Goal: Navigation & Orientation: Find specific page/section

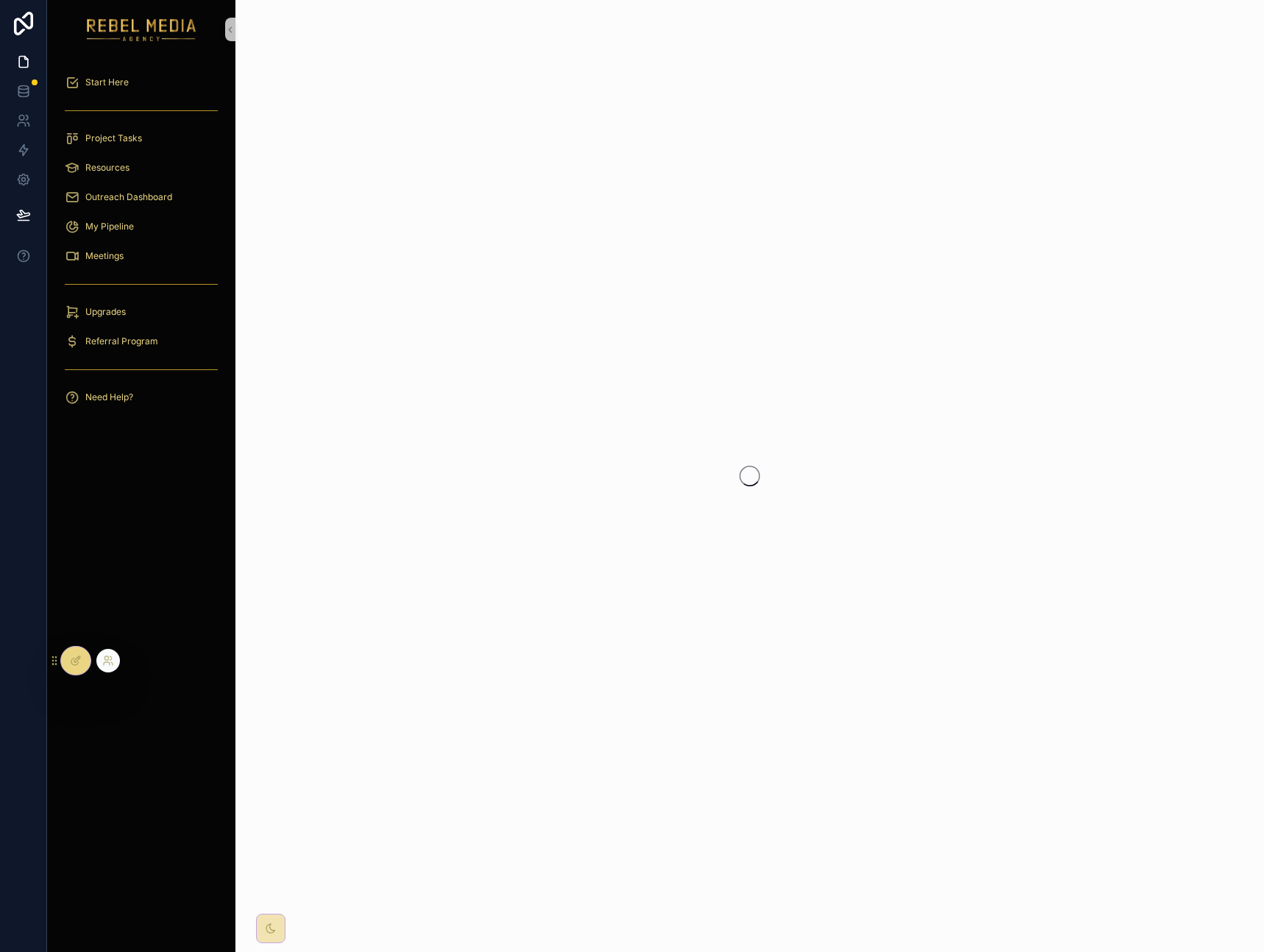
click at [82, 661] on div at bounding box center [76, 660] width 30 height 28
click at [126, 551] on div "Start Here Project Tasks Resources Outreach Dashboard My Pipeline Meetings Upgr…" at bounding box center [141, 505] width 189 height 893
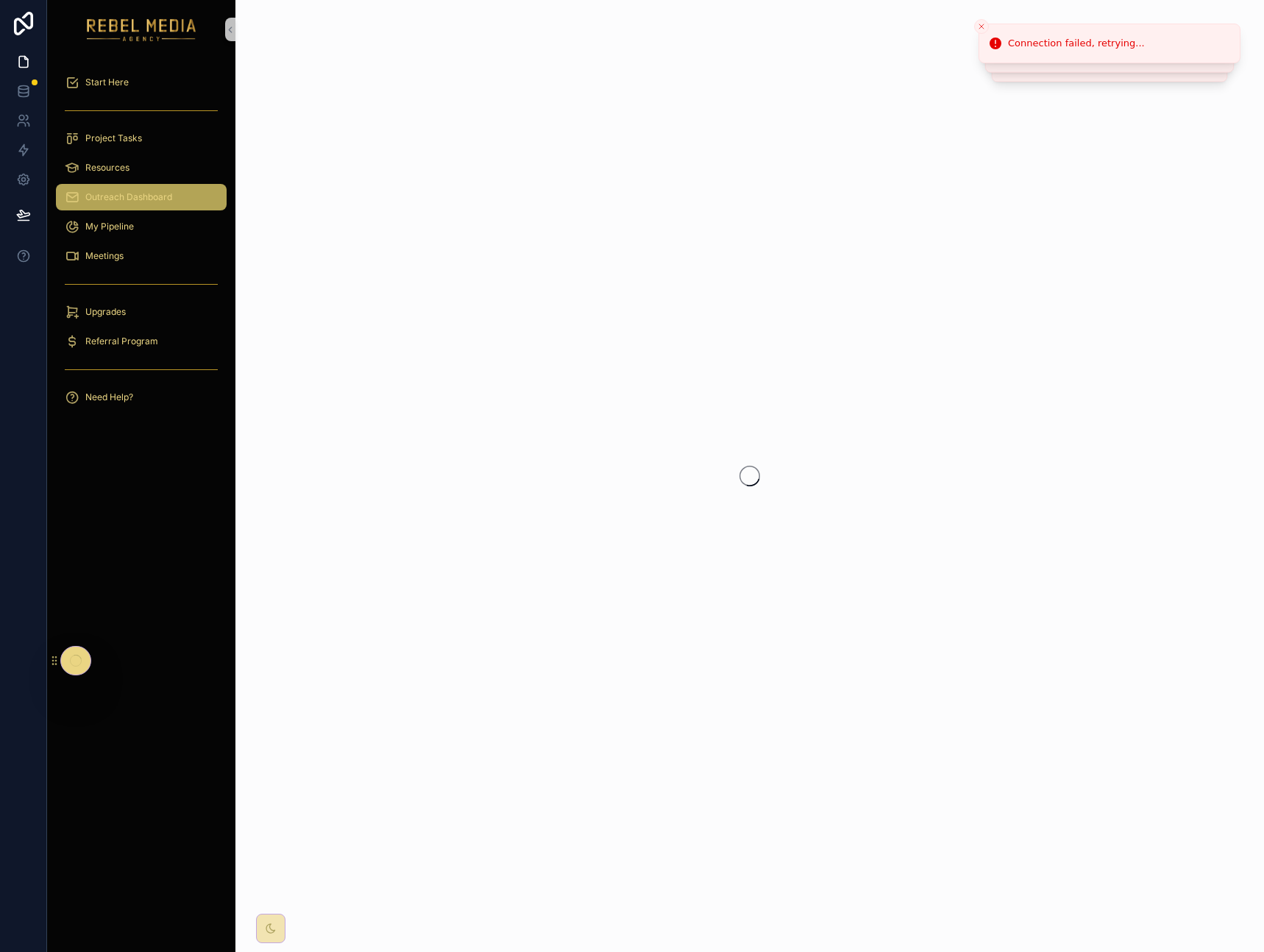
click at [114, 192] on span "Outreach Dashboard" at bounding box center [129, 197] width 87 height 12
click at [30, 21] on icon at bounding box center [23, 23] width 30 height 23
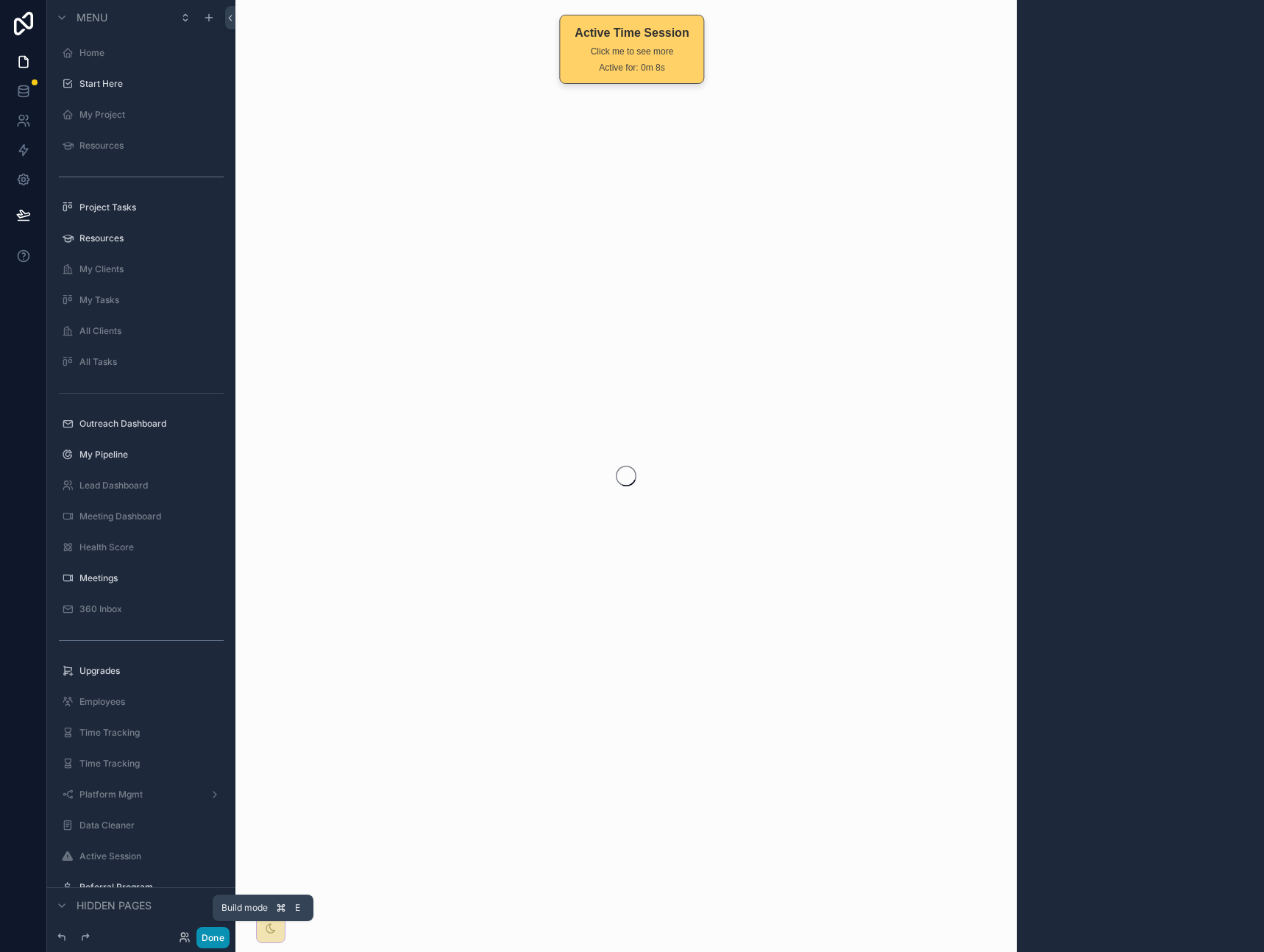
click at [204, 933] on button "Done" at bounding box center [213, 938] width 33 height 21
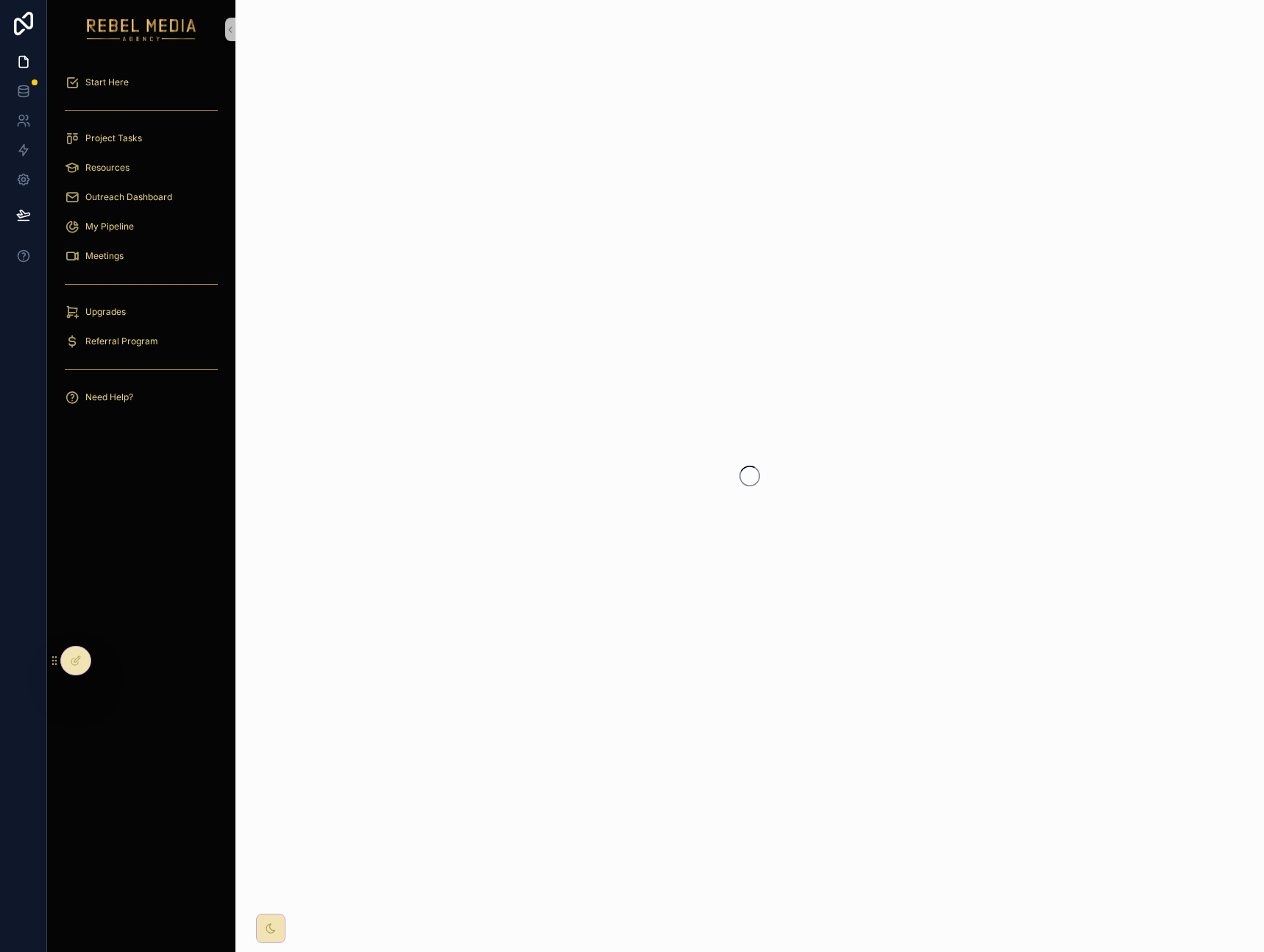
click at [135, 460] on div "Start Here Project Tasks Resources Outreach Dashboard My Pipeline Meetings Upgr…" at bounding box center [141, 505] width 189 height 893
click at [73, 662] on icon at bounding box center [76, 660] width 12 height 12
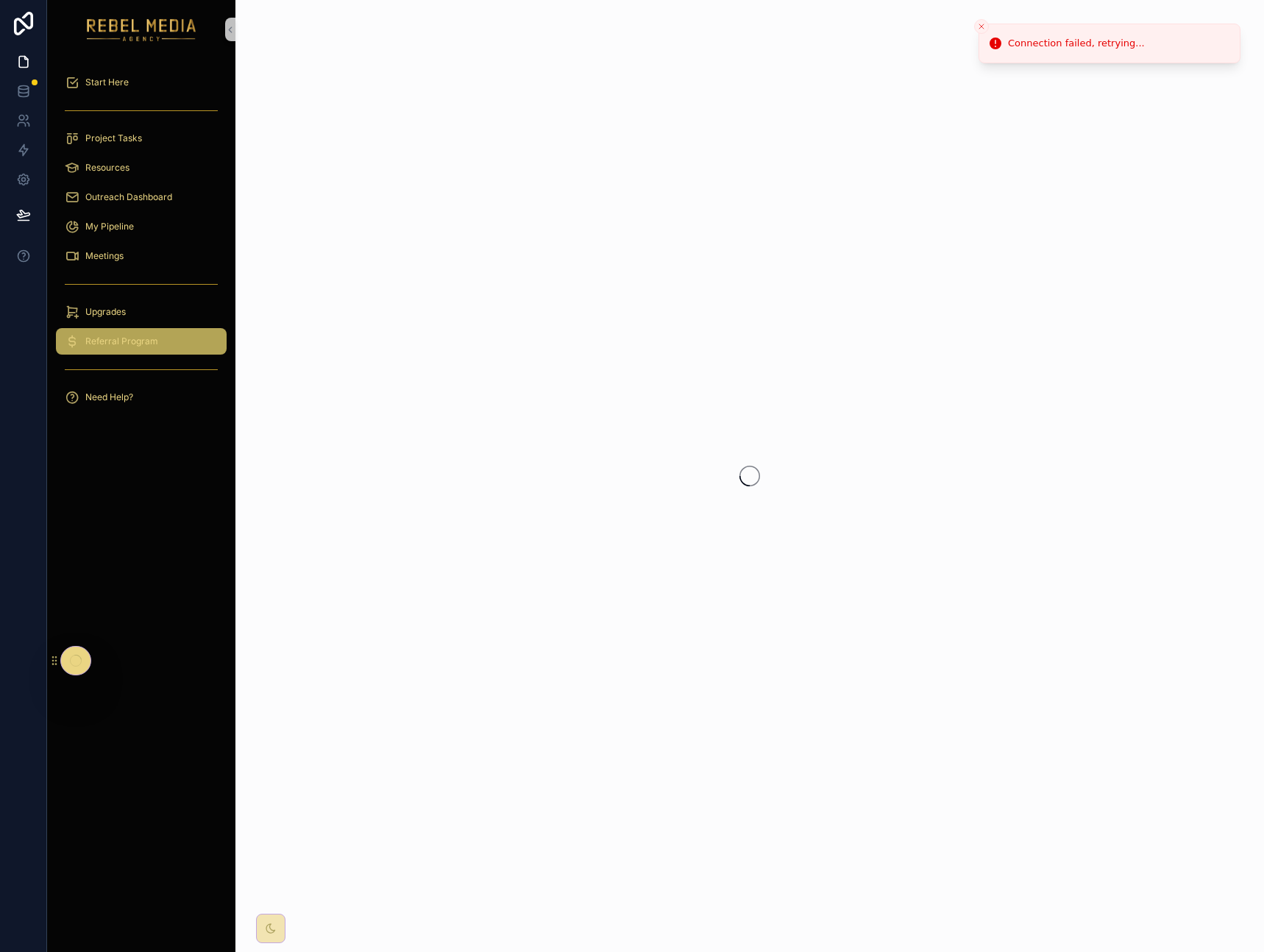
click at [149, 340] on span "Referral Program" at bounding box center [122, 341] width 73 height 12
click at [176, 146] on div "Project Tasks" at bounding box center [141, 138] width 153 height 23
click at [174, 135] on div "Project Tasks" at bounding box center [141, 138] width 153 height 23
click at [982, 25] on line "Close toast" at bounding box center [981, 26] width 4 height 4
